Goal: Obtain resource: Obtain resource

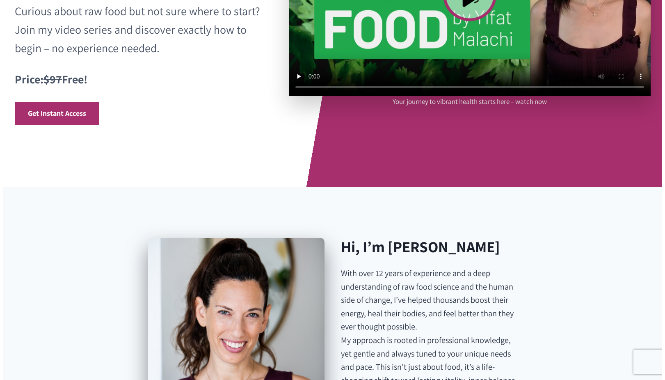
scroll to position [205, 0]
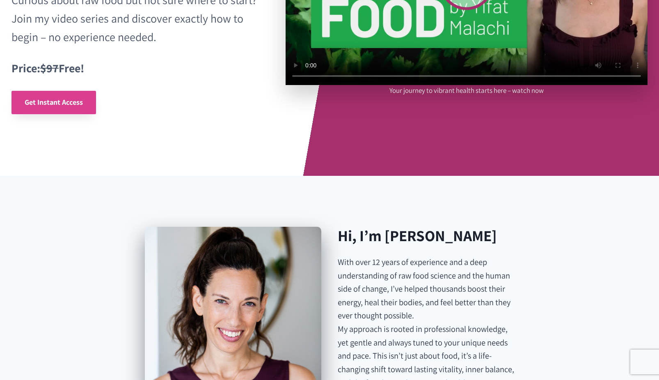
click at [53, 101] on span "Get Instant Access" at bounding box center [54, 101] width 58 height 9
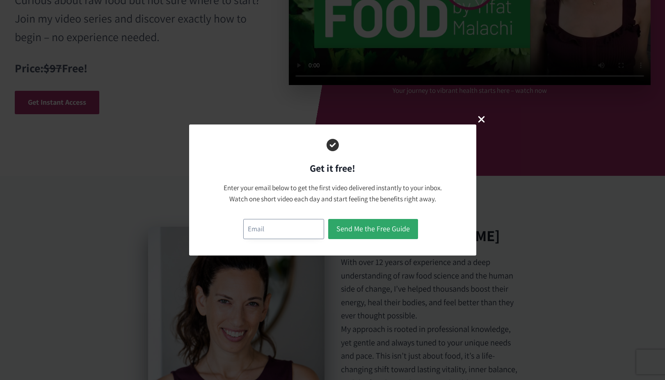
click at [280, 228] on input "email" at bounding box center [283, 229] width 81 height 20
type input "bobbshirley@yahoo.com"
click at [367, 227] on button "Send Me the Free Guide" at bounding box center [373, 229] width 90 height 20
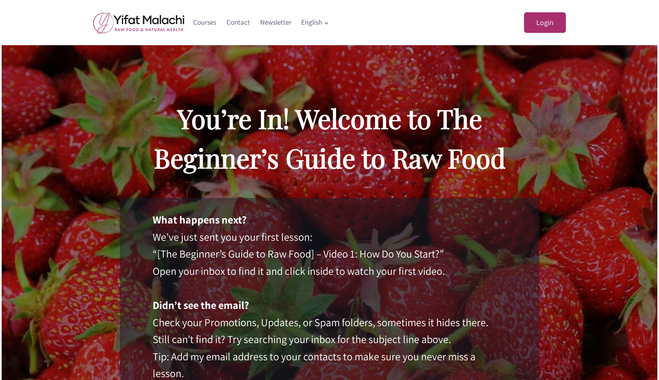
click at [381, 229] on p "What happens next? We’ve just sent you your first lesson: “[The Beginner’s Guid…" at bounding box center [330, 322] width 354 height 222
